Goal: Check status: Check status

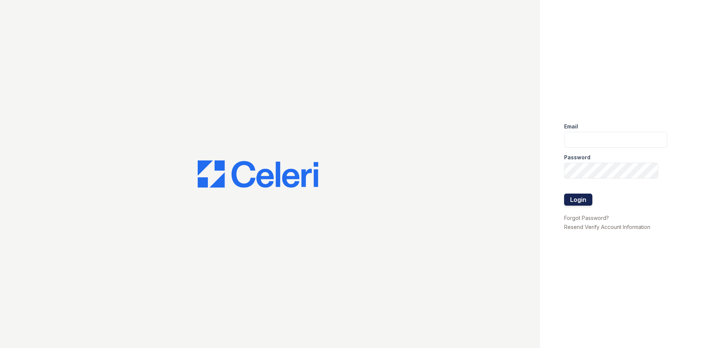
type input "[EMAIL_ADDRESS][DOMAIN_NAME]"
click at [584, 198] on button "Login" at bounding box center [578, 199] width 28 height 12
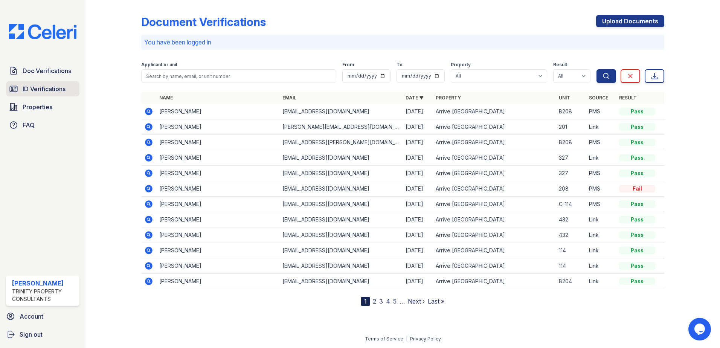
click at [40, 91] on span "ID Verifications" at bounding box center [44, 88] width 43 height 9
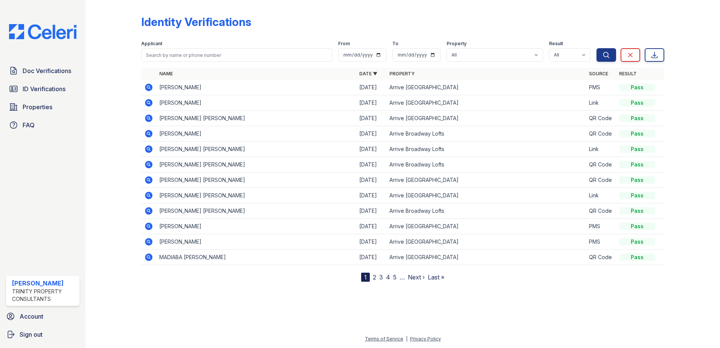
click at [151, 151] on icon at bounding box center [149, 149] width 8 height 8
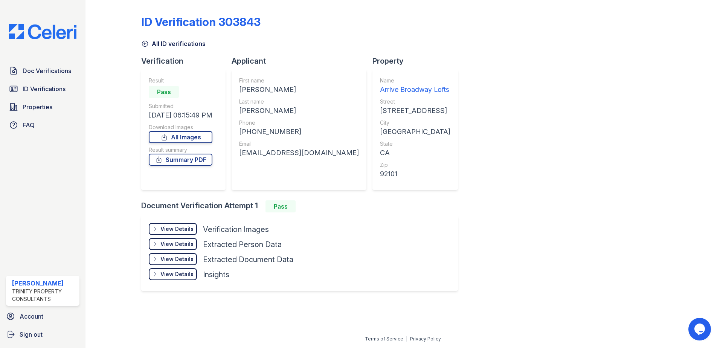
click at [183, 229] on div "View Details" at bounding box center [176, 229] width 33 height 8
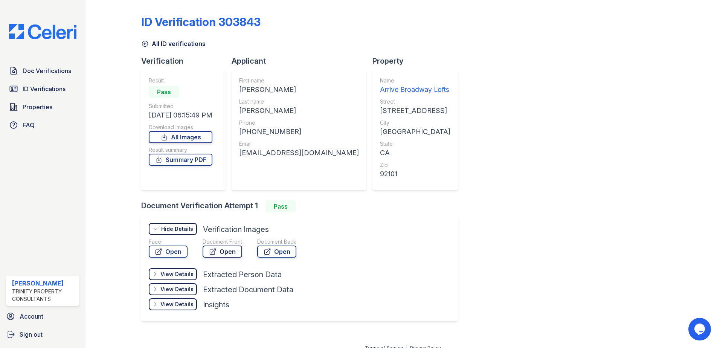
click at [230, 249] on link "Open" at bounding box center [222, 251] width 40 height 12
click at [170, 251] on link "Open" at bounding box center [168, 251] width 39 height 12
click at [46, 72] on span "Doc Verifications" at bounding box center [47, 70] width 49 height 9
